Goal: Check status: Check status

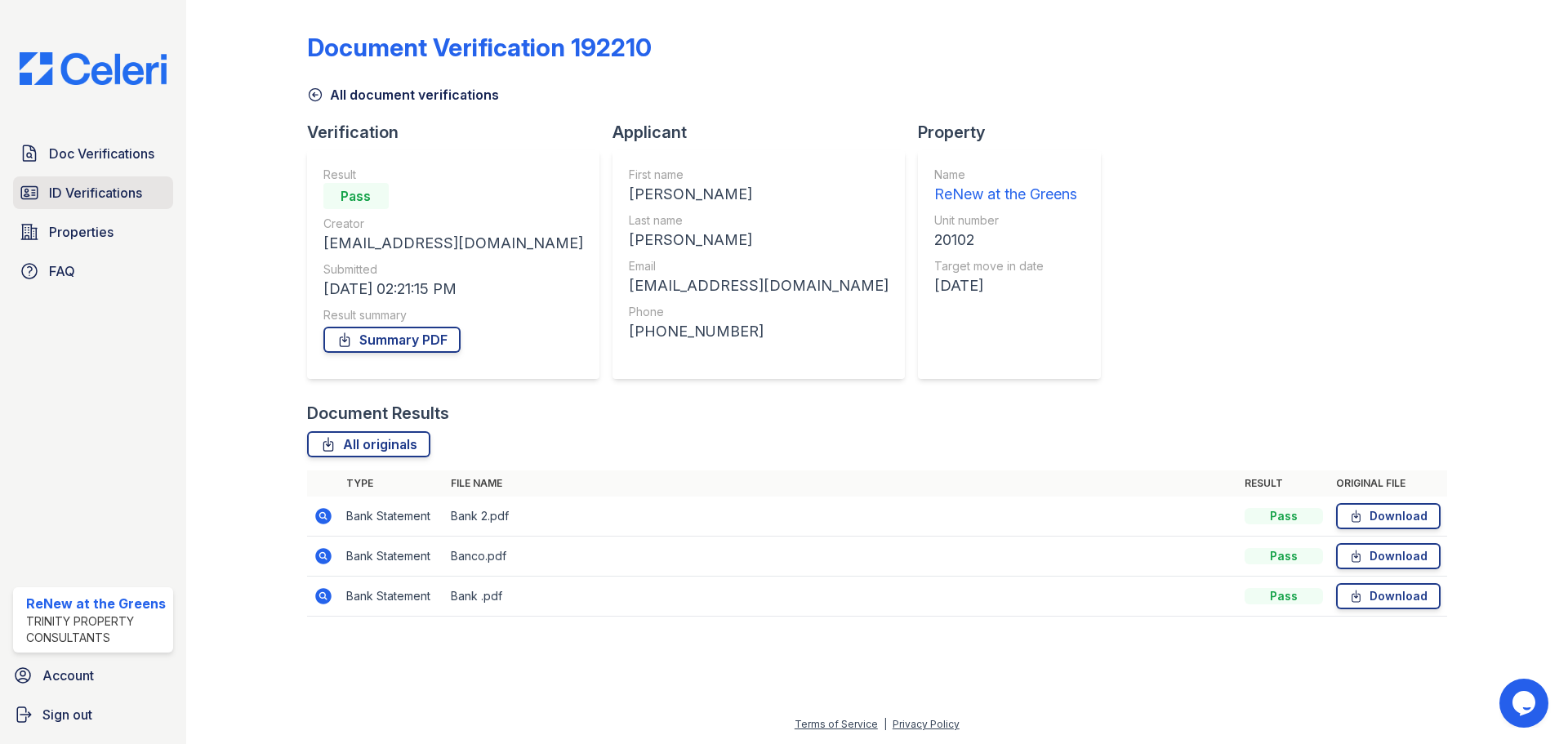
click at [91, 189] on span "ID Verifications" at bounding box center [95, 193] width 93 height 19
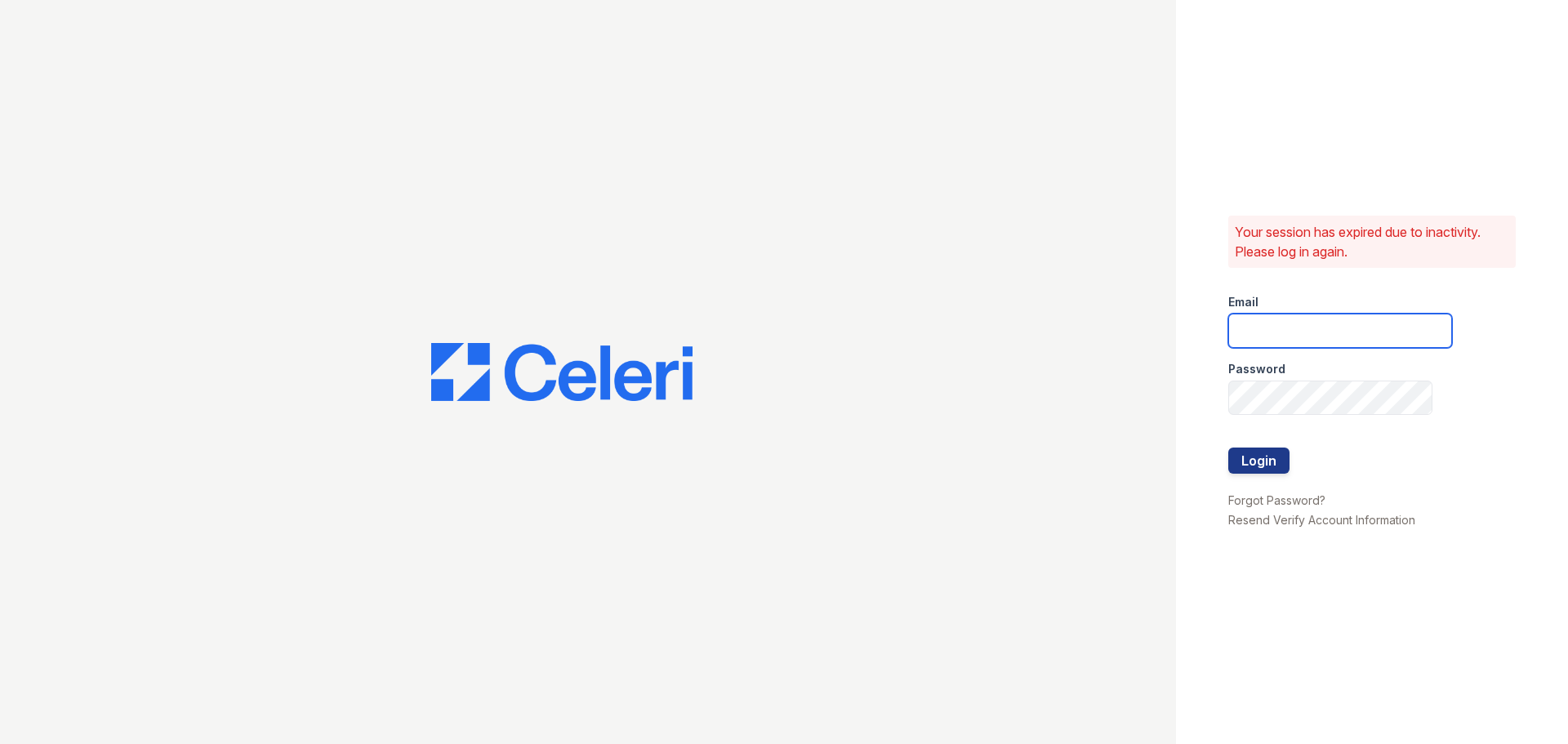
click at [1335, 336] on input "email" at bounding box center [1340, 331] width 224 height 35
type input "renewatthegreens@trinity-pm.com"
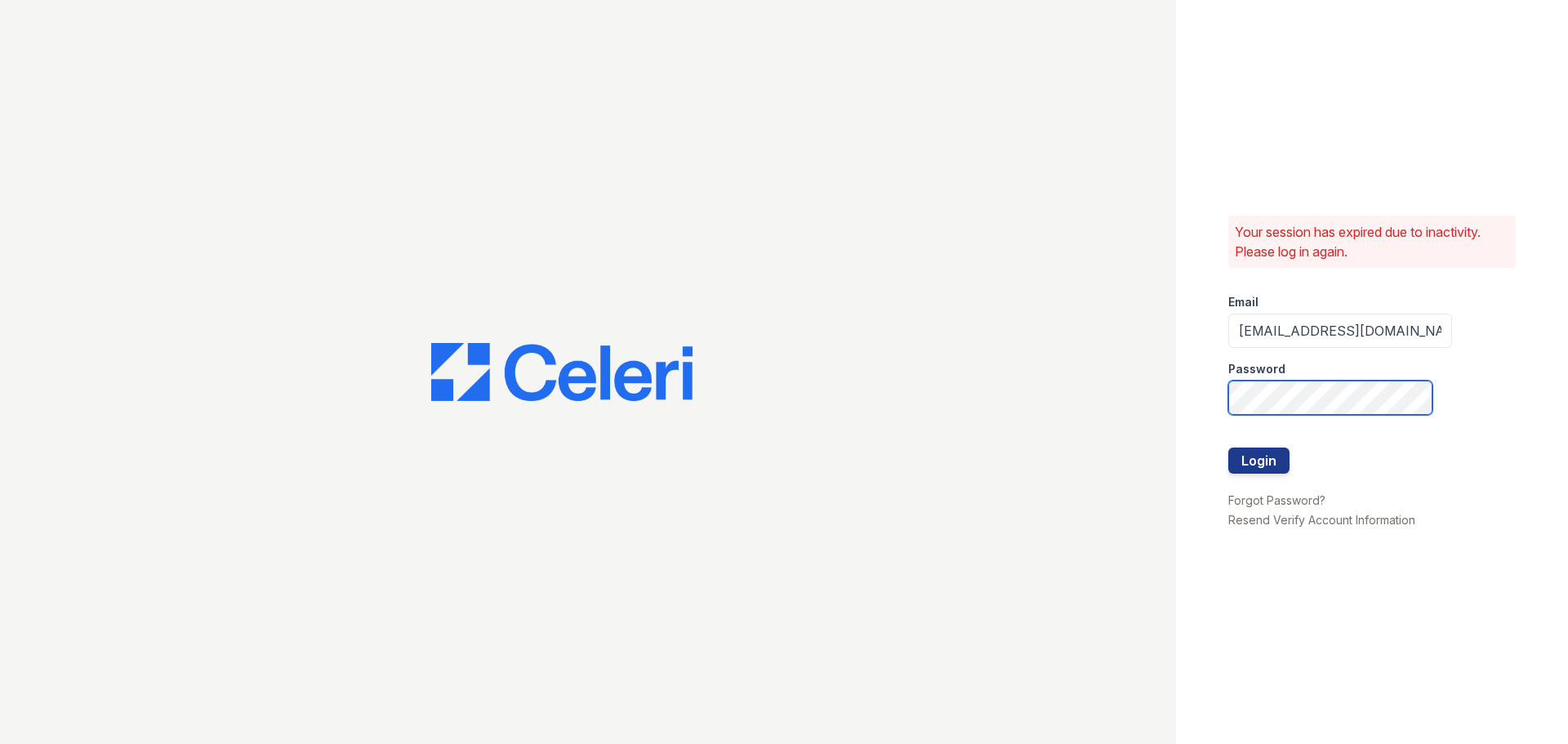
click at [1228, 447] on button "Login" at bounding box center [1259, 460] width 61 height 26
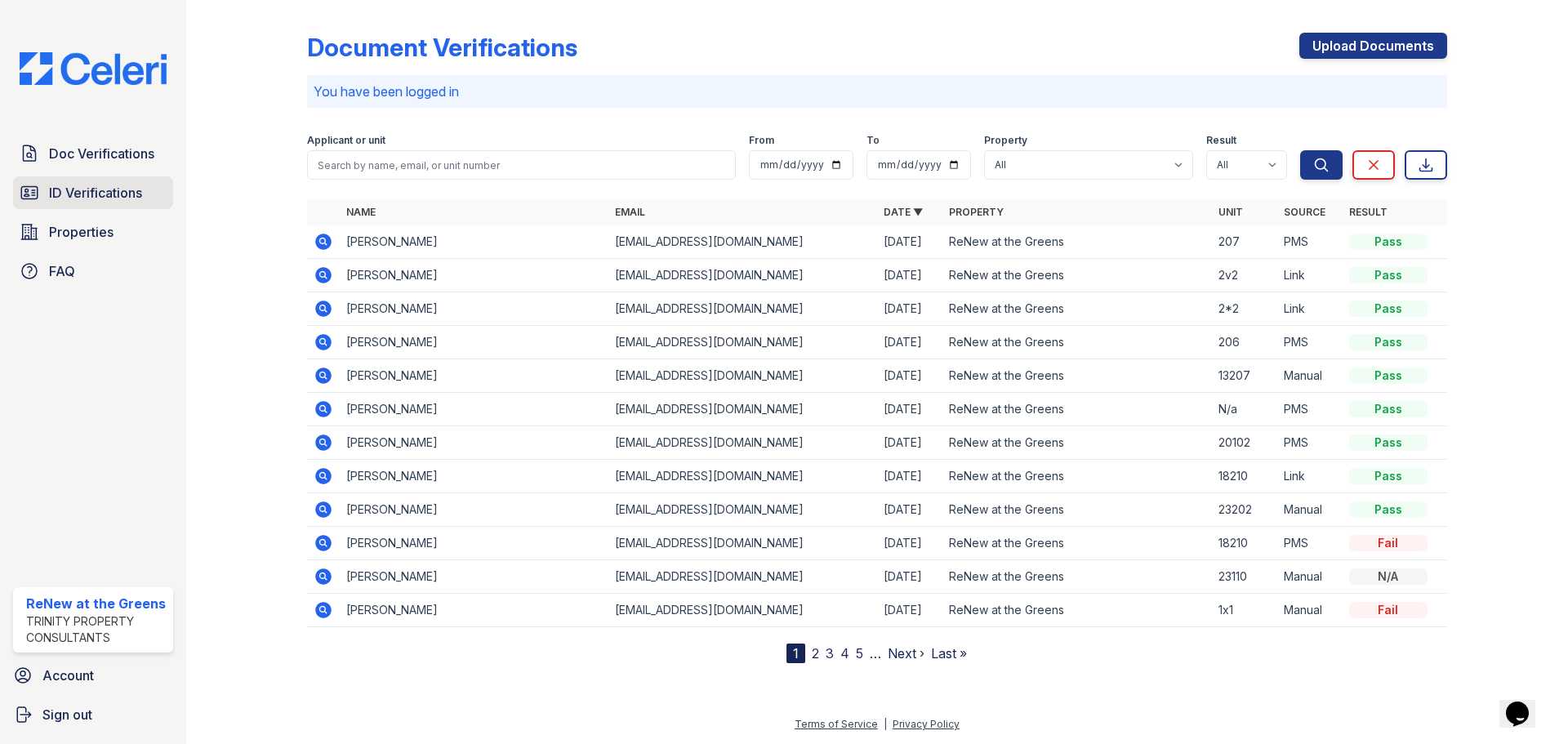
click at [89, 181] on link "ID Verifications" at bounding box center [93, 193] width 160 height 33
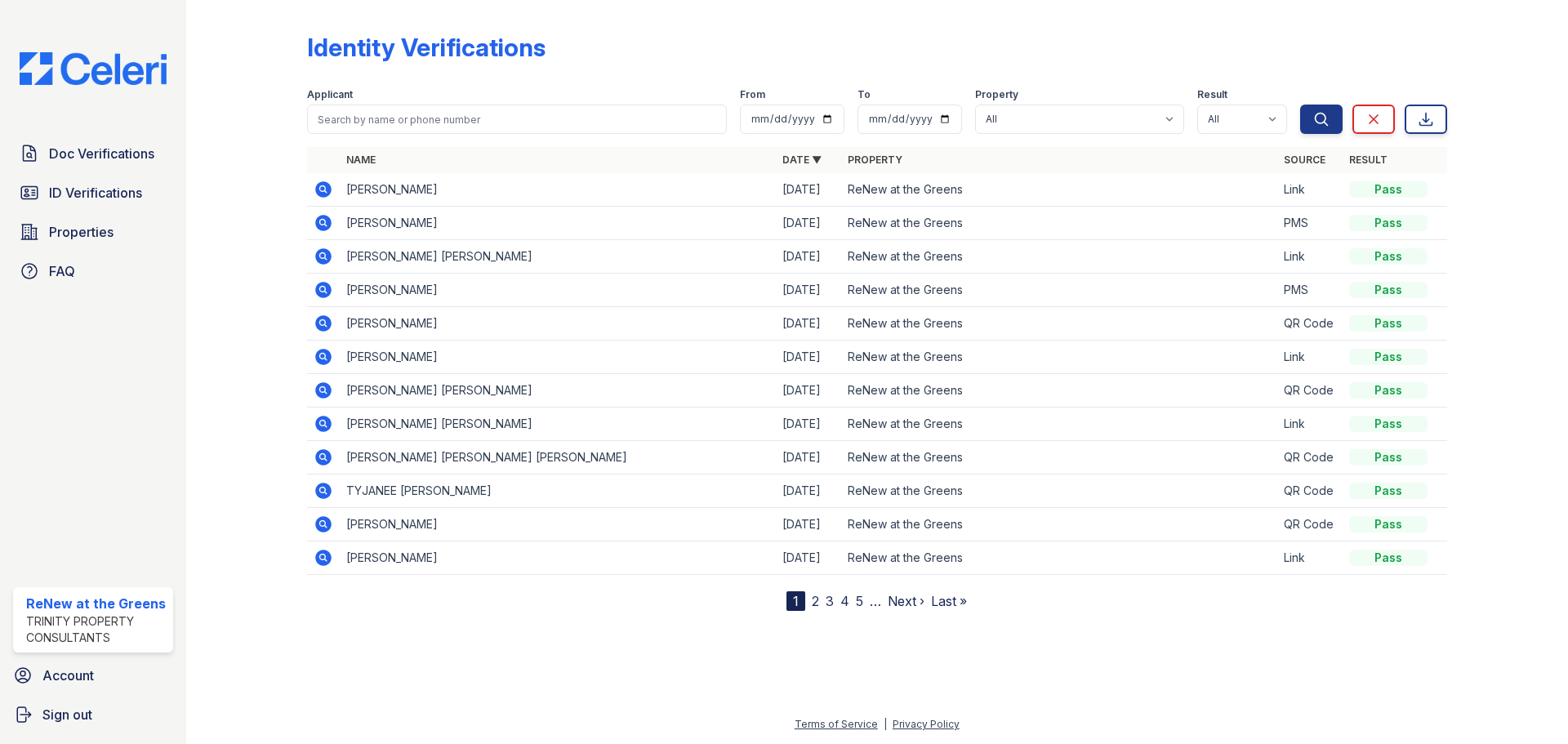
click at [812, 596] on link "2" at bounding box center [816, 601] width 8 height 16
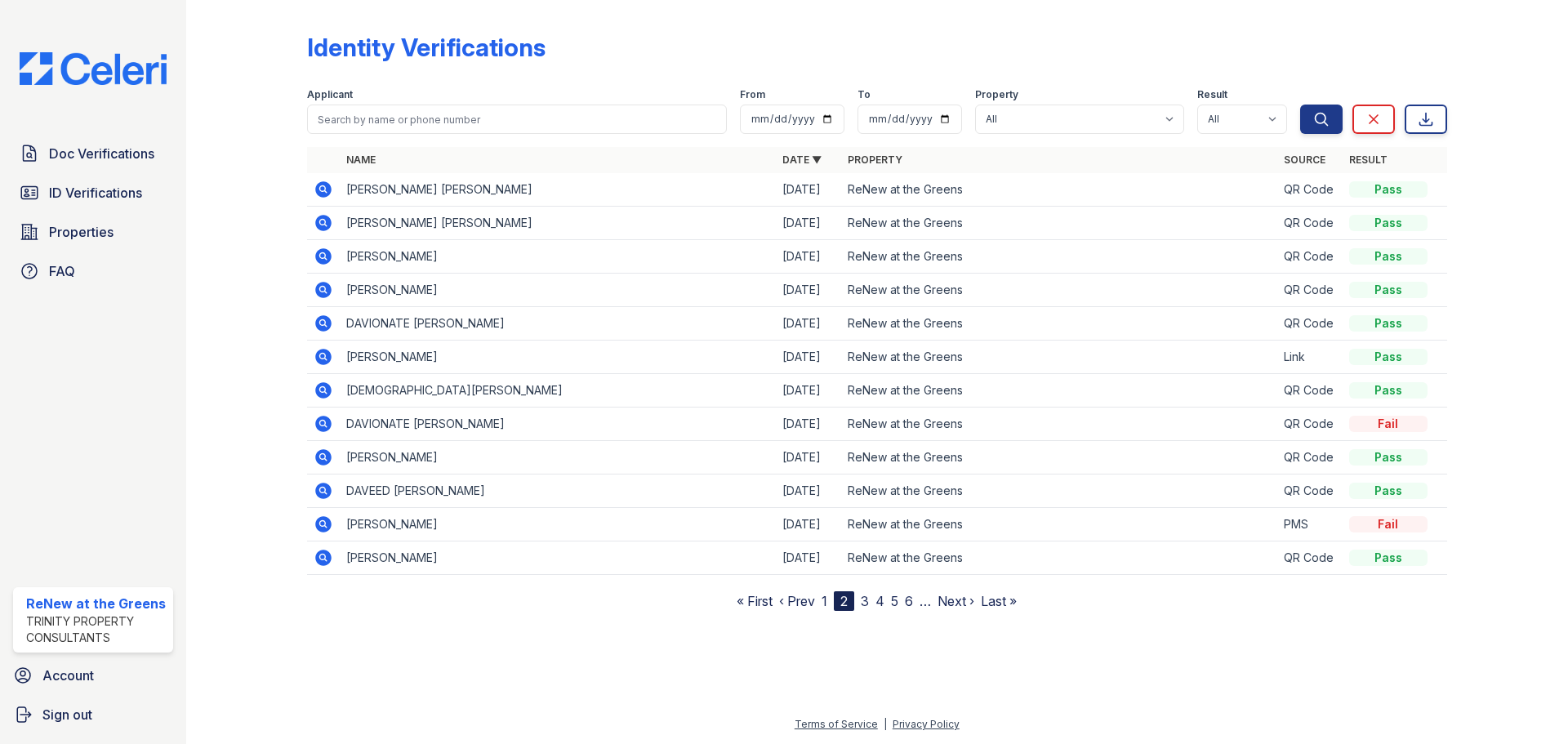
click at [864, 596] on link "3" at bounding box center [865, 601] width 9 height 16
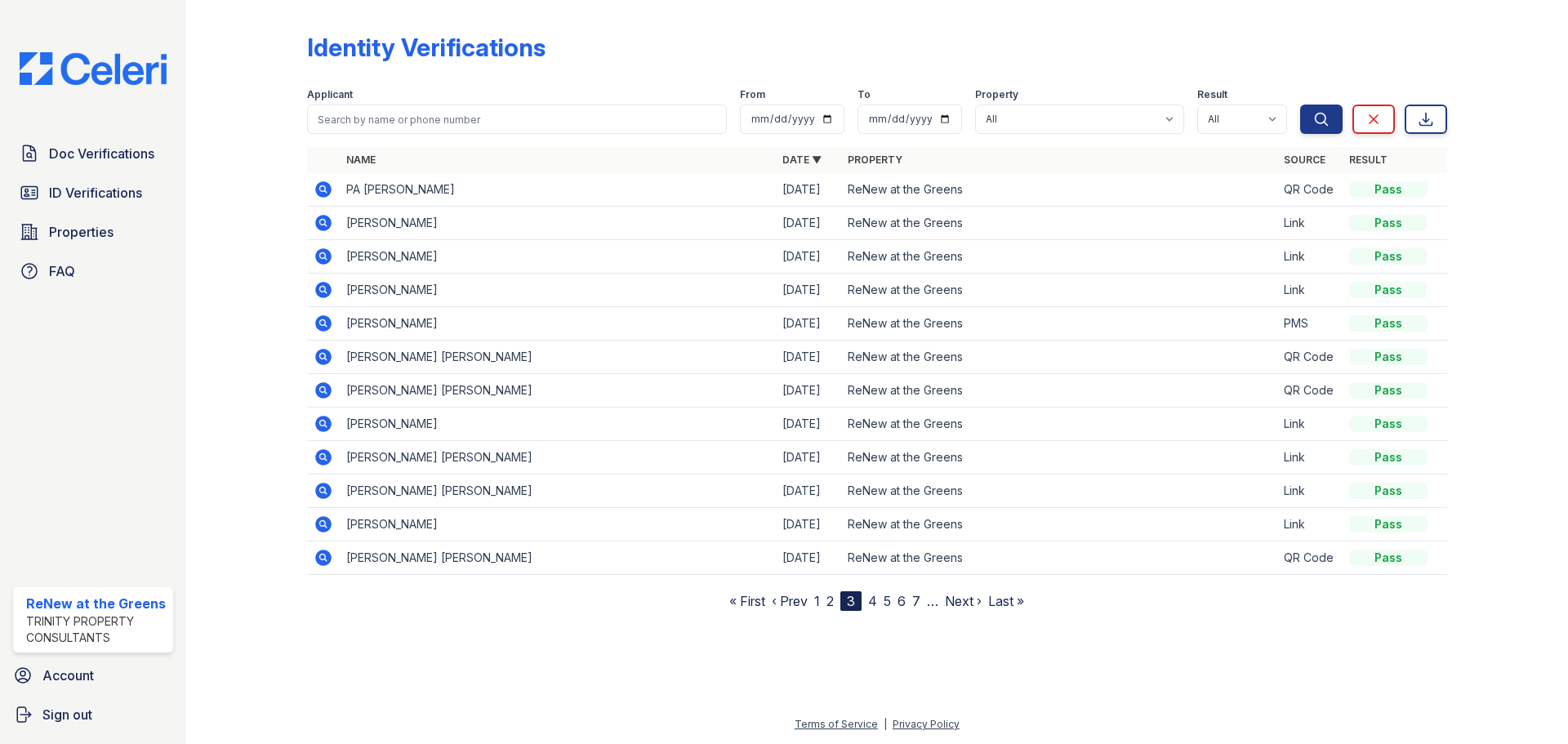
click at [873, 603] on link "4" at bounding box center [872, 601] width 9 height 16
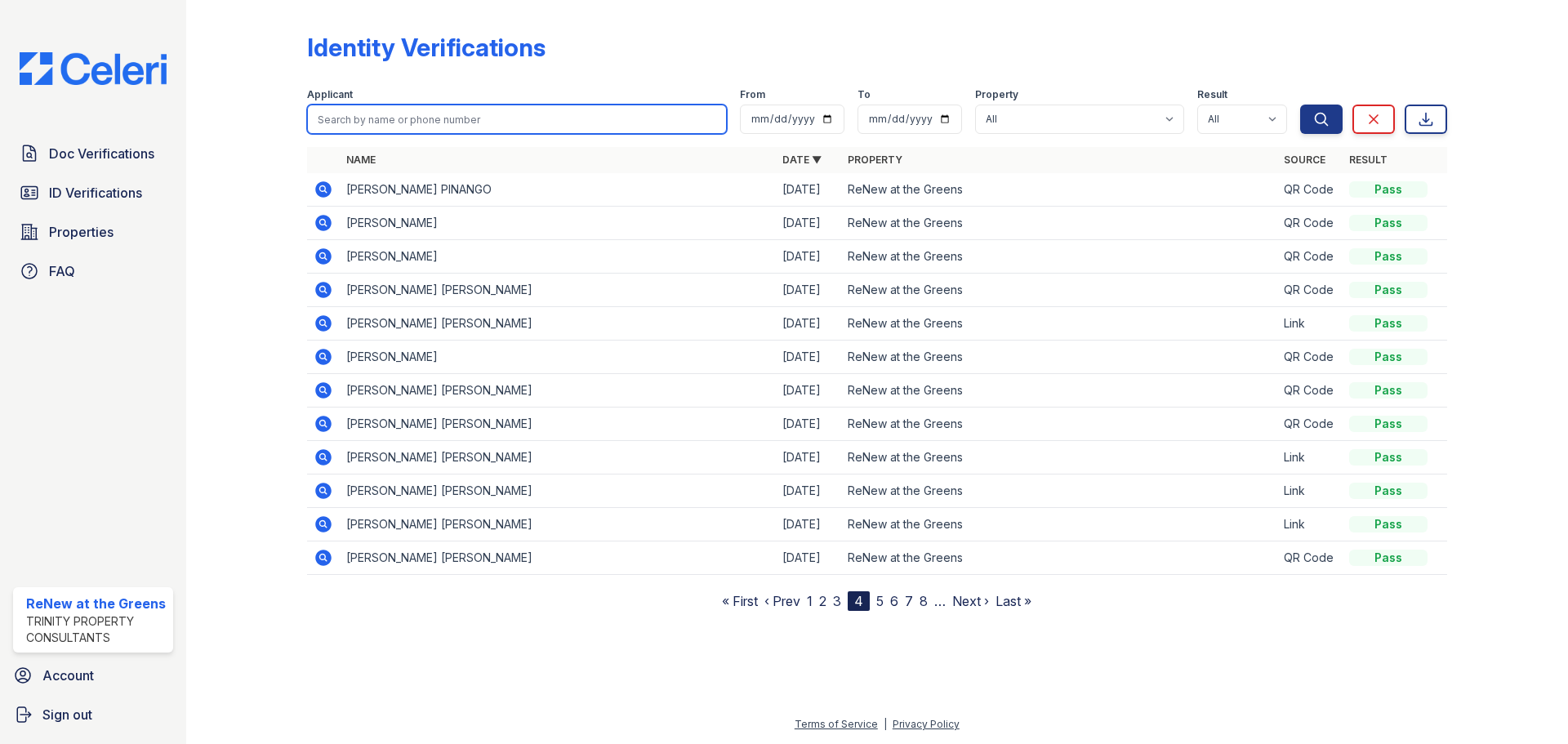
click at [382, 122] on input "search" at bounding box center [516, 119] width 419 height 30
type input "[PERSON_NAME]"
click at [1300, 105] on button "Search" at bounding box center [1321, 119] width 42 height 30
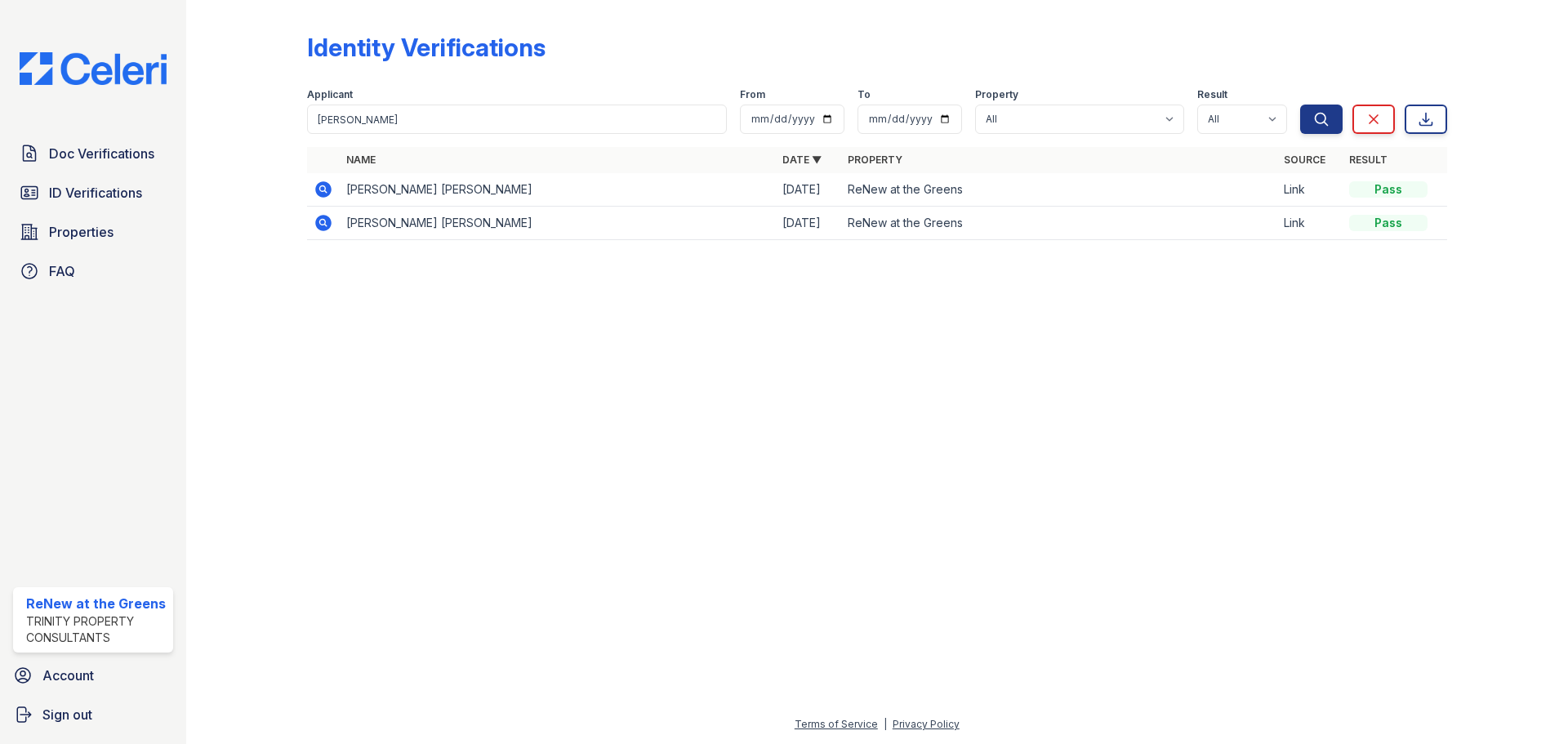
click at [321, 186] on icon at bounding box center [323, 189] width 19 height 19
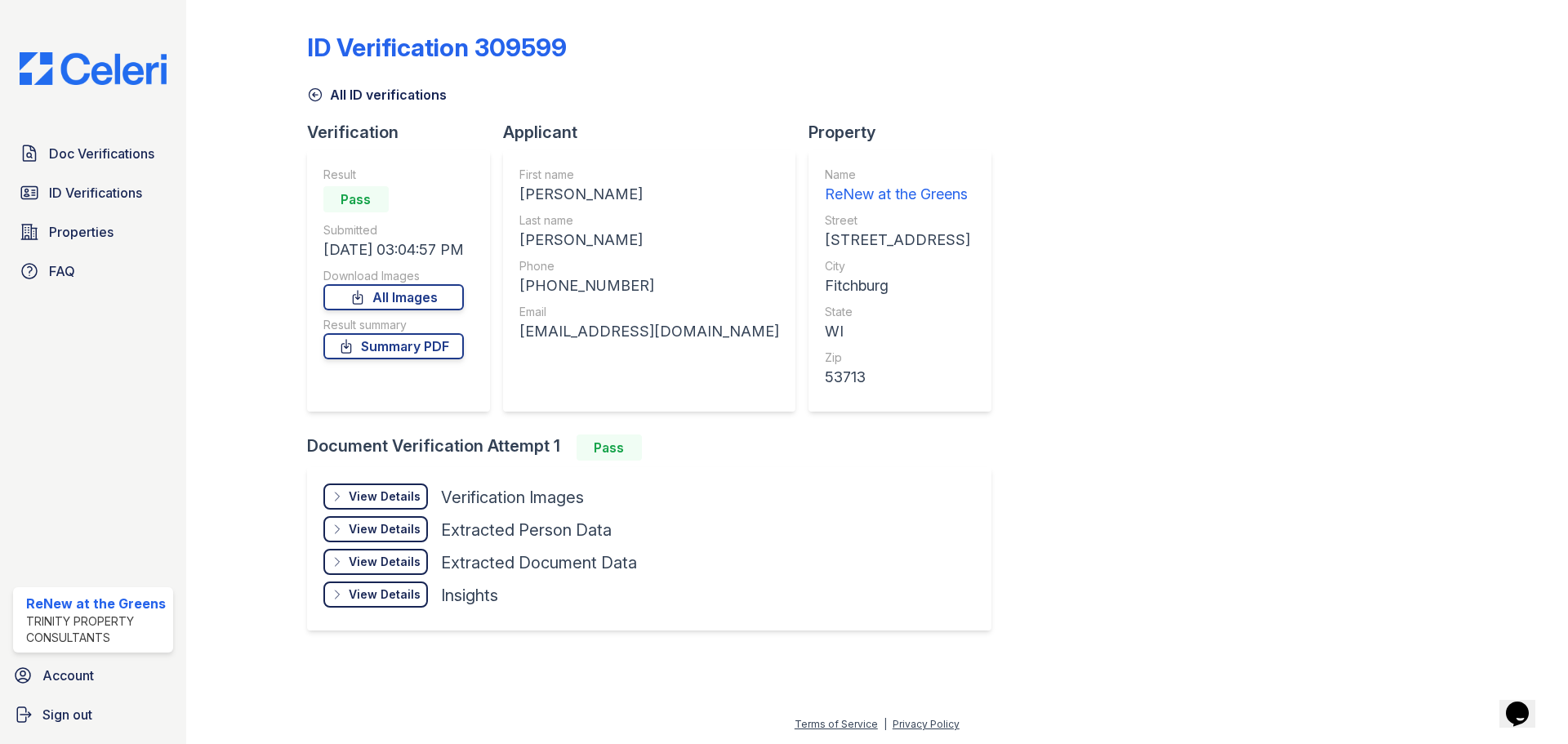
click at [359, 495] on div "View Details" at bounding box center [384, 496] width 72 height 16
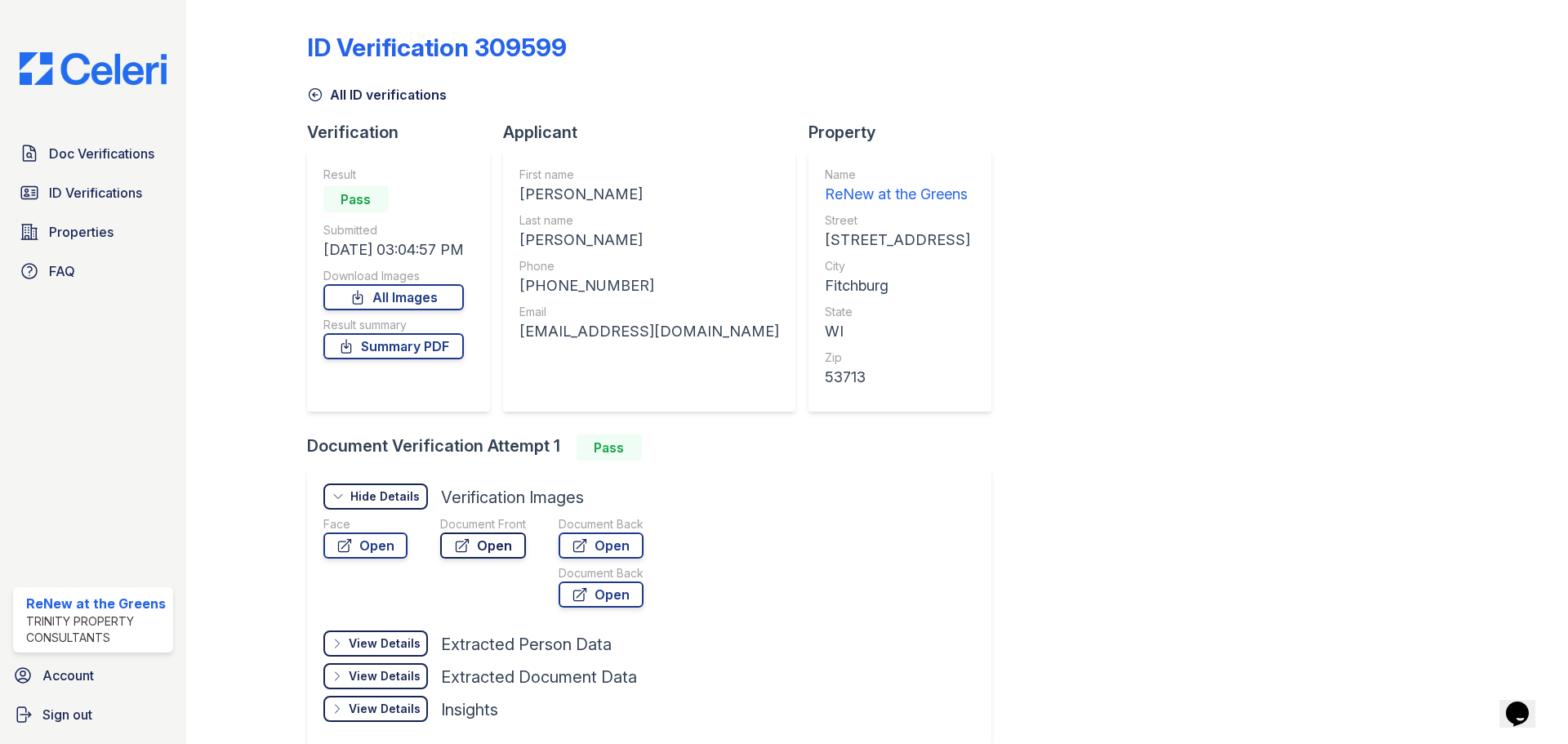
click at [494, 545] on link "Open" at bounding box center [483, 545] width 85 height 26
click at [414, 345] on link "Summary PDF" at bounding box center [393, 346] width 140 height 26
click at [75, 141] on link "Doc Verifications" at bounding box center [93, 154] width 160 height 33
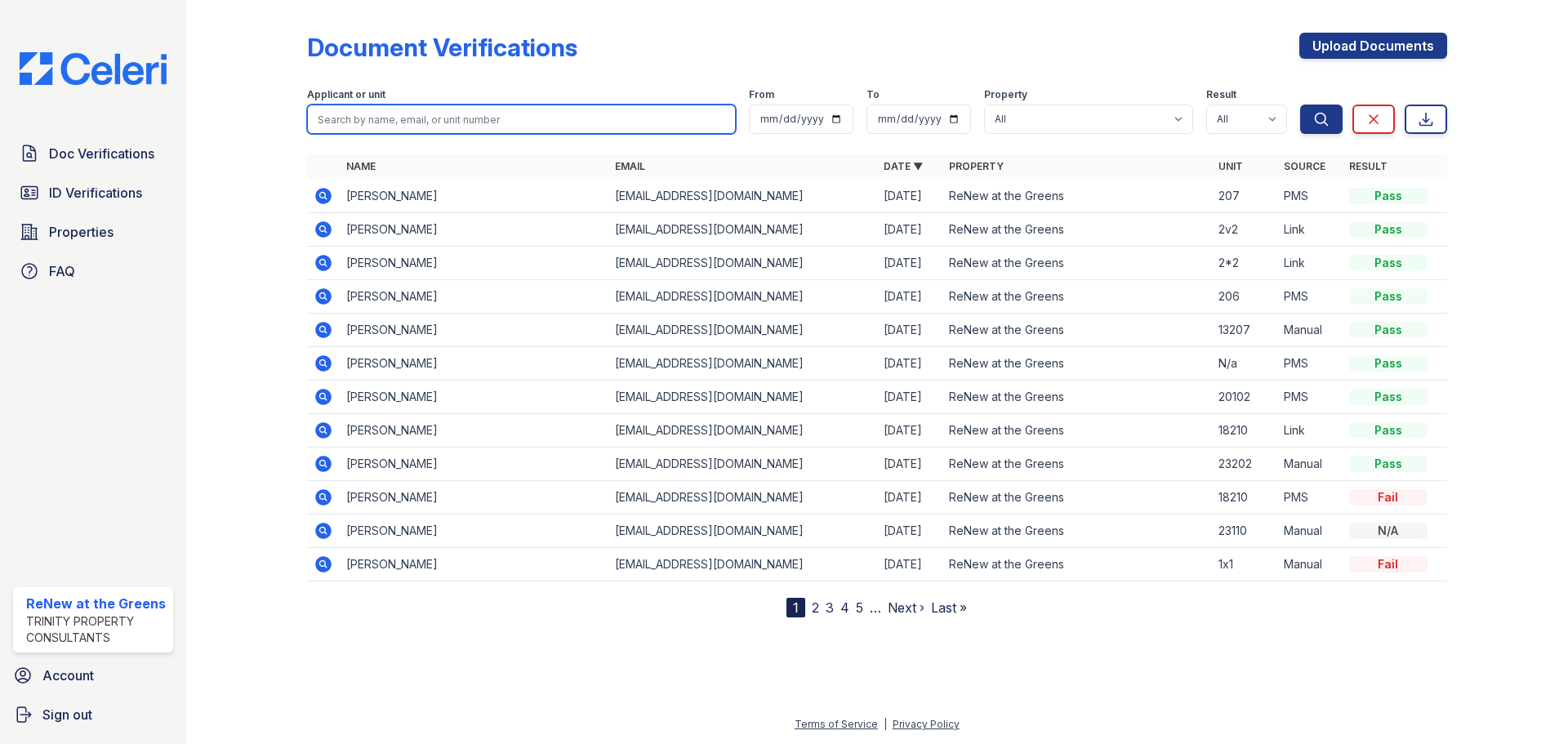
click at [448, 124] on input "search" at bounding box center [521, 119] width 429 height 30
type input "[PERSON_NAME]"
click at [1300, 105] on button "Search" at bounding box center [1321, 119] width 42 height 30
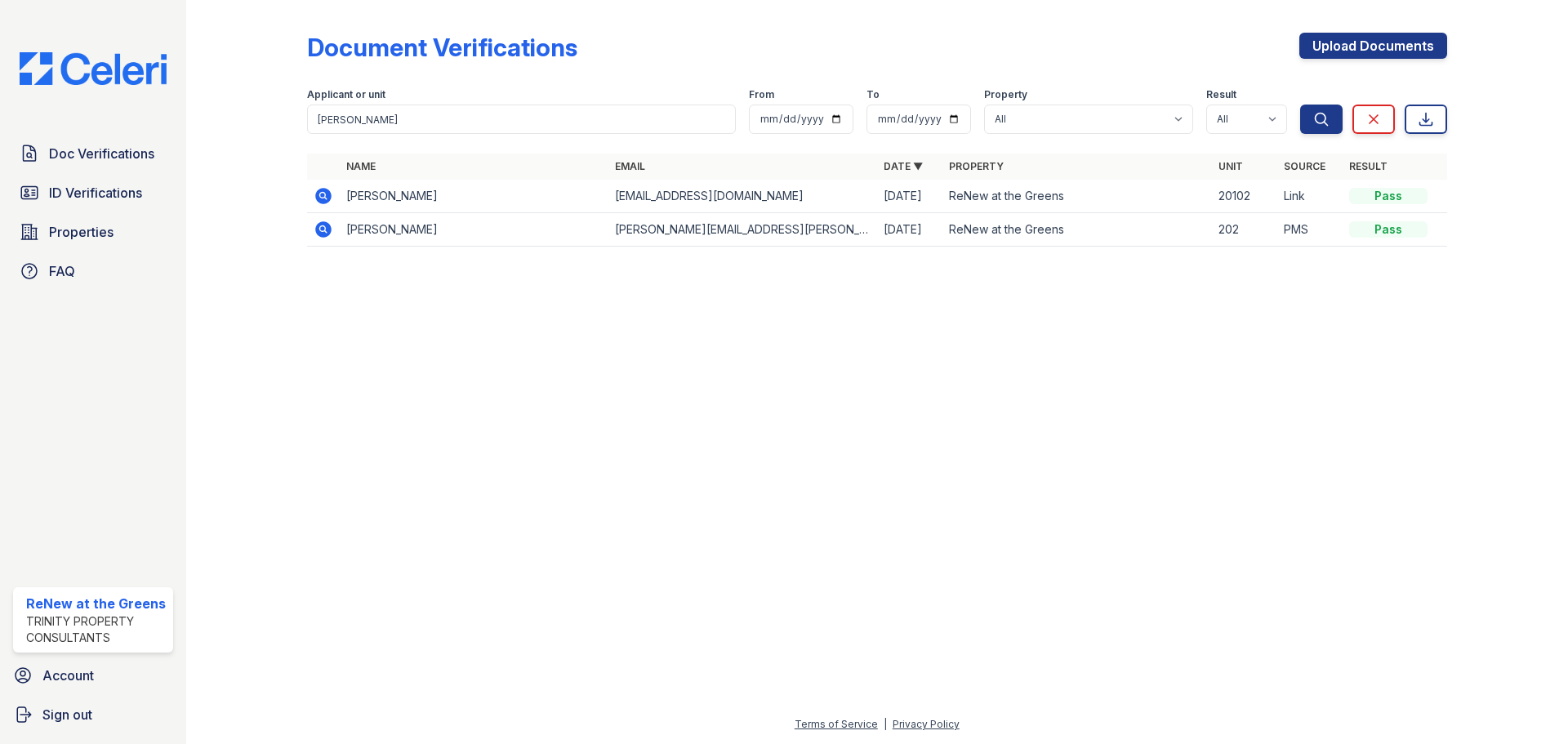
click at [320, 195] on icon at bounding box center [323, 196] width 19 height 19
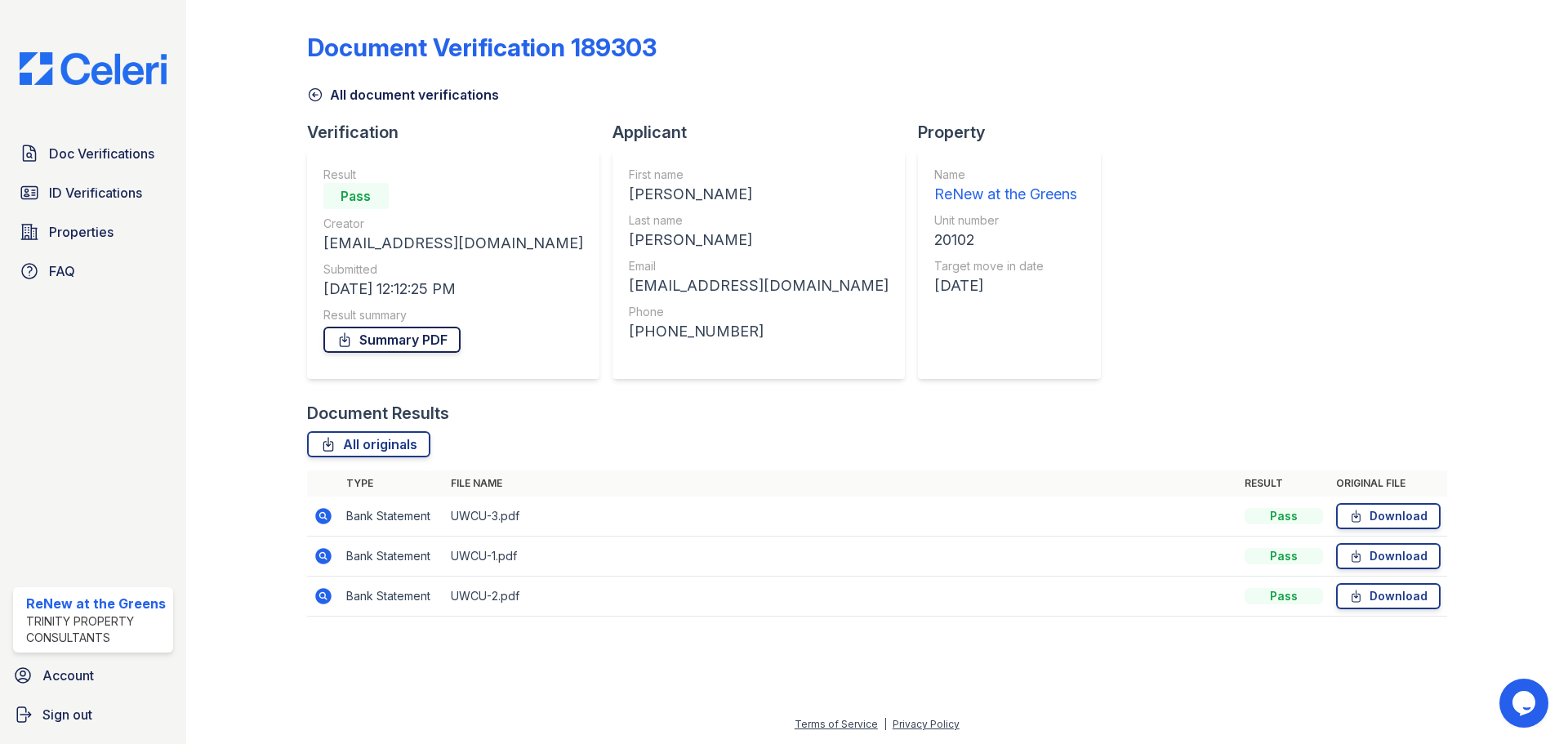
click at [415, 350] on link "Summary PDF" at bounding box center [392, 339] width 137 height 26
click at [64, 234] on span "Properties" at bounding box center [81, 231] width 64 height 19
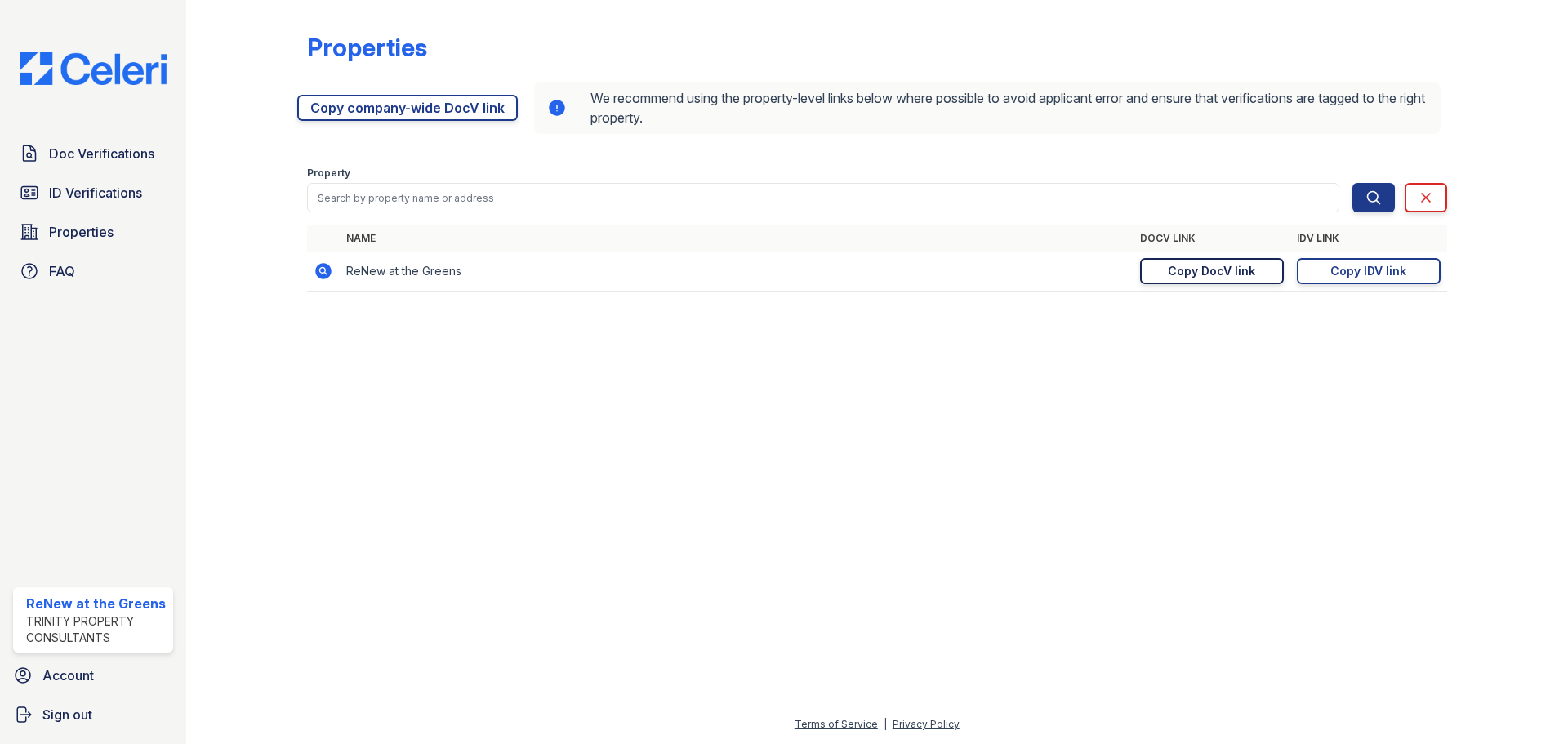
click at [1214, 276] on div "Copy DocV link" at bounding box center [1211, 271] width 87 height 16
